Goal: Information Seeking & Learning: Learn about a topic

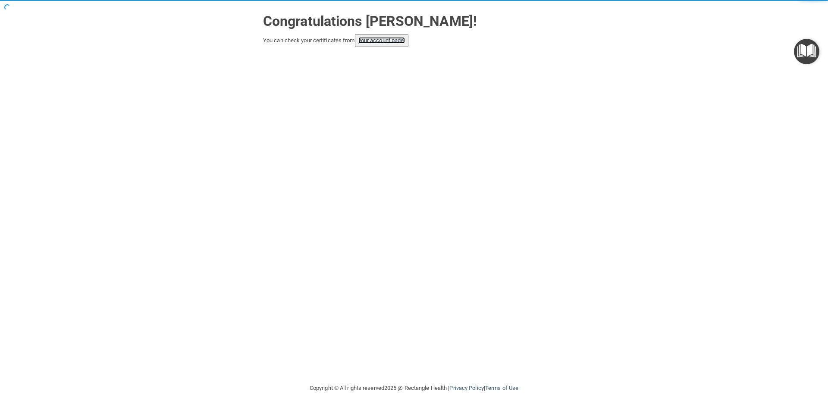
click at [392, 42] on link "your account page!" at bounding box center [381, 40] width 47 height 6
